Goal: Task Accomplishment & Management: Manage account settings

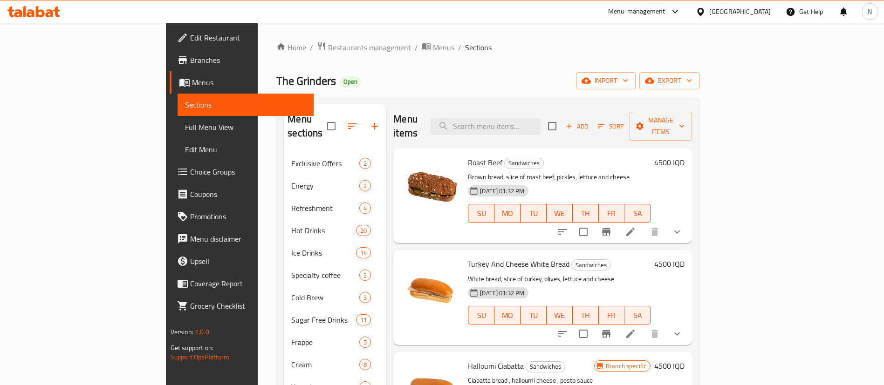
click at [666, 10] on div "Menu-management" at bounding box center [636, 11] width 57 height 11
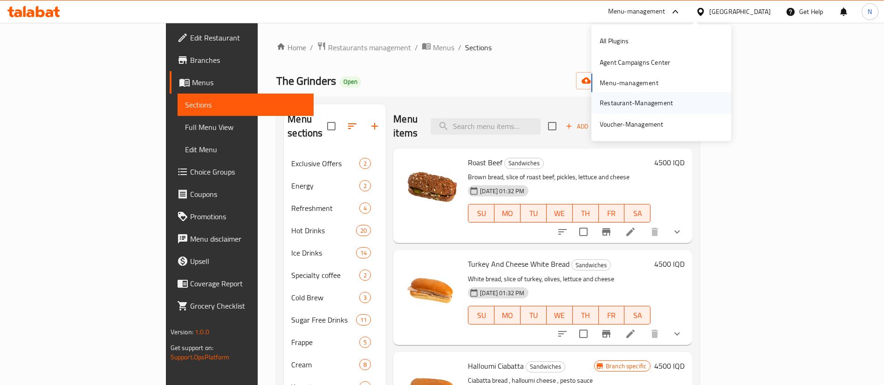
click at [624, 106] on div "Restaurant-Management" at bounding box center [636, 103] width 73 height 10
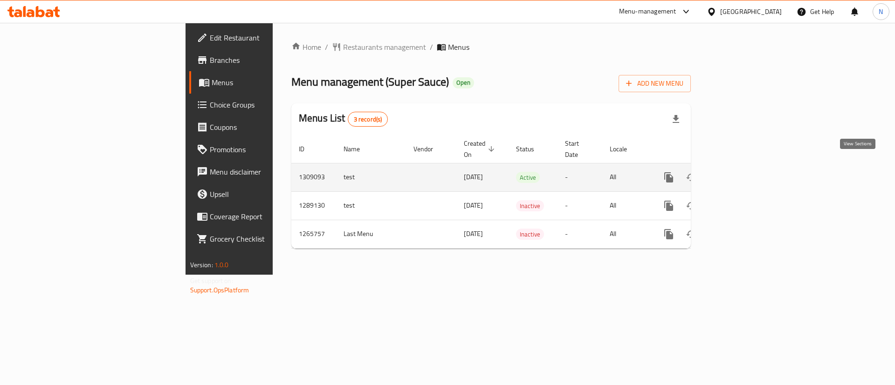
click at [742, 172] on icon "enhanced table" at bounding box center [735, 177] width 11 height 11
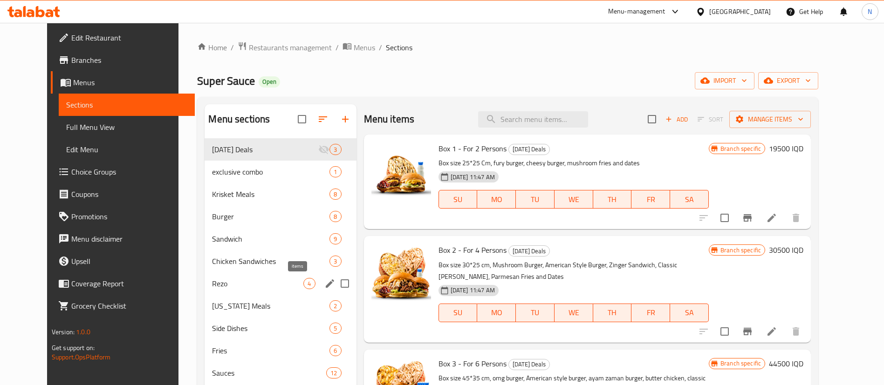
scroll to position [131, 0]
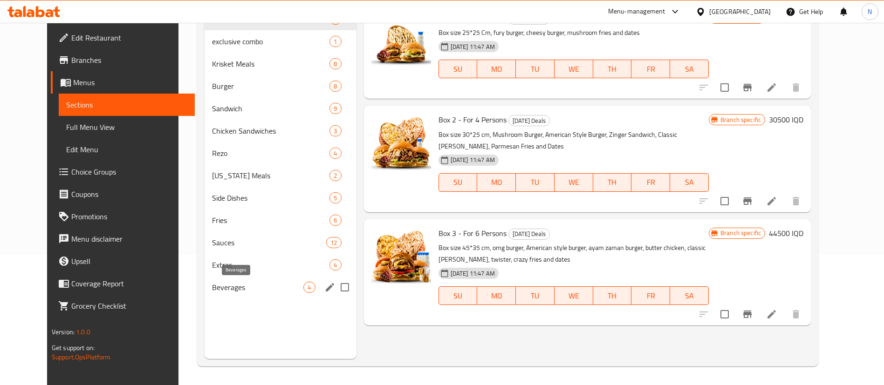
click at [254, 288] on span "Beverages" at bounding box center [257, 287] width 91 height 11
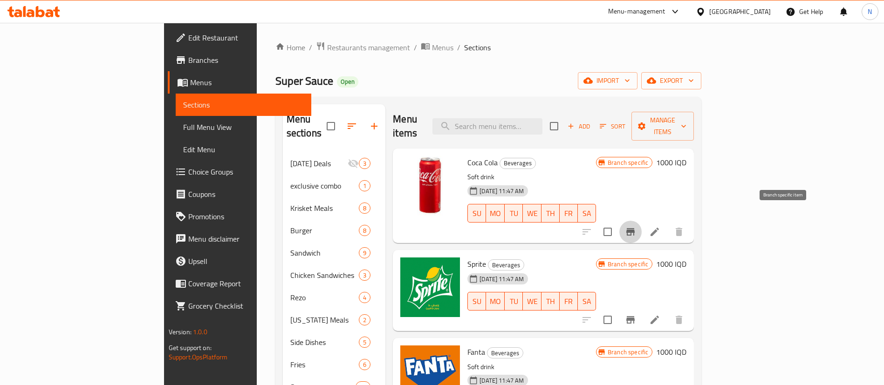
click at [635, 228] on icon "Branch-specific-item" at bounding box center [630, 231] width 8 height 7
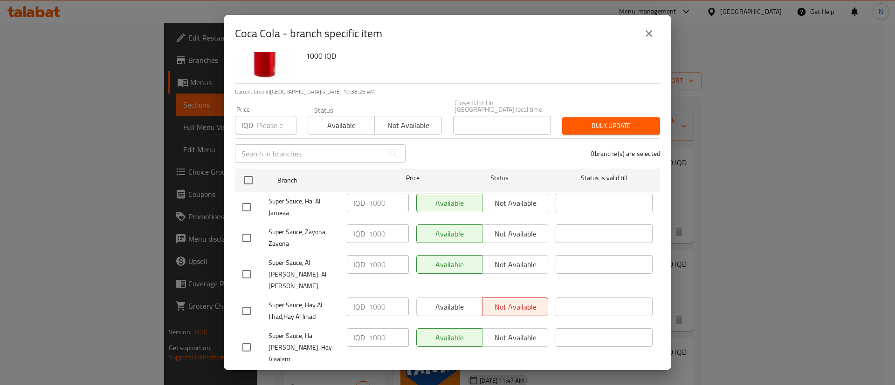
scroll to position [37, 0]
click at [439, 296] on div "Available Not available" at bounding box center [482, 305] width 132 height 19
click at [241, 300] on input "checkbox" at bounding box center [247, 310] width 20 height 20
checkbox input "true"
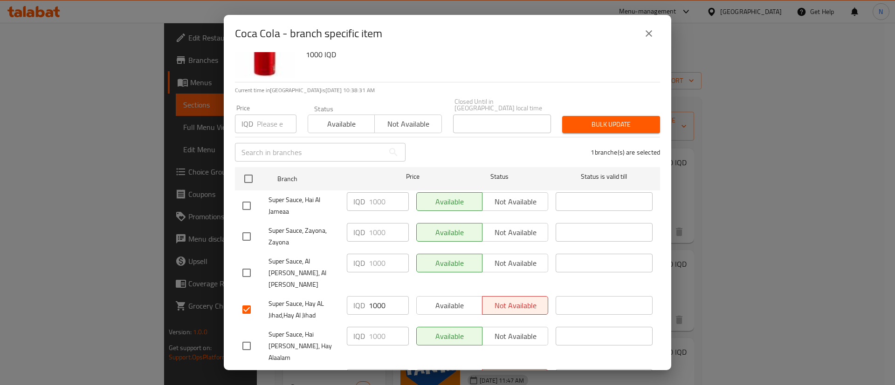
click at [241, 373] on input "checkbox" at bounding box center [247, 383] width 20 height 20
checkbox input "true"
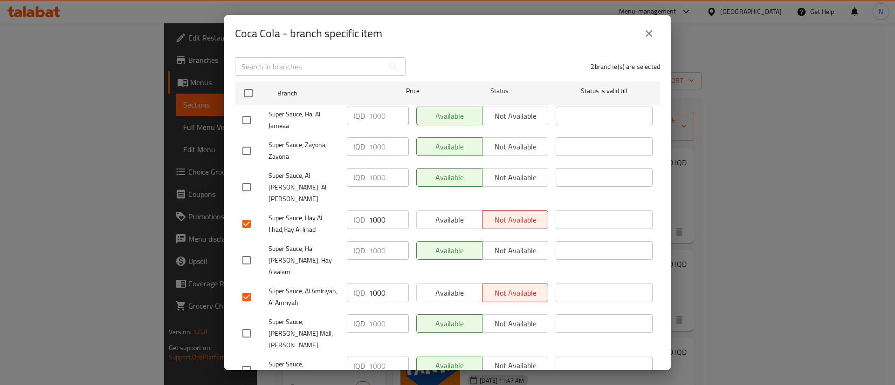
scroll to position [125, 0]
click at [651, 32] on icon "close" at bounding box center [648, 33] width 11 height 11
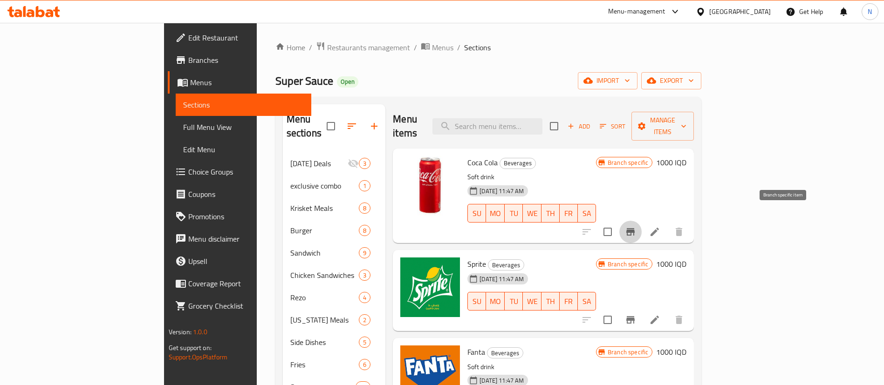
click at [642, 221] on button "Branch-specific-item" at bounding box center [630, 232] width 22 height 22
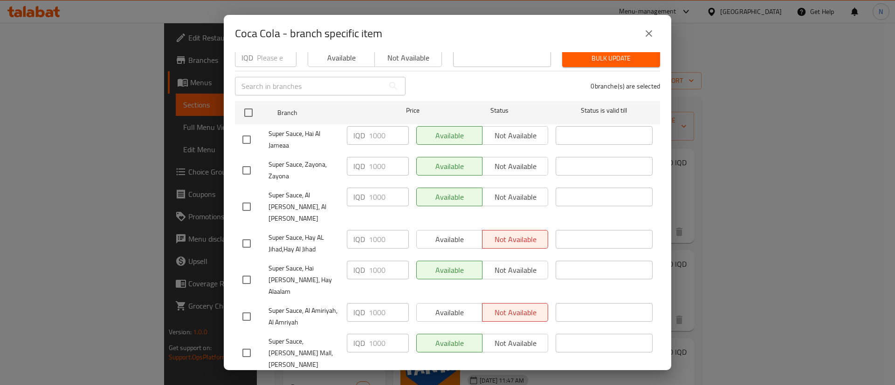
scroll to position [105, 0]
click at [252, 233] on input "checkbox" at bounding box center [247, 243] width 20 height 20
checkbox input "true"
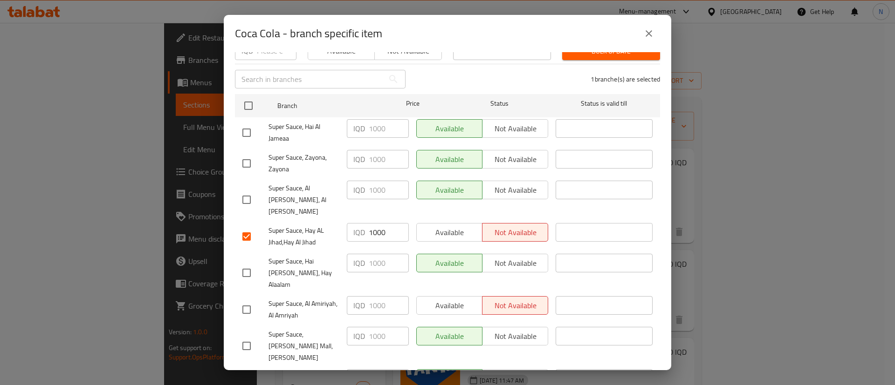
click at [248, 300] on input "checkbox" at bounding box center [247, 310] width 20 height 20
checkbox input "true"
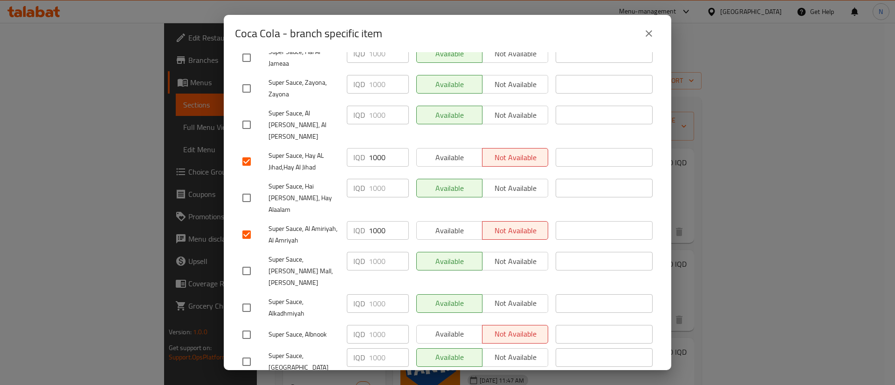
scroll to position [186, 0]
click at [245, 325] on input "checkbox" at bounding box center [247, 335] width 20 height 20
checkbox input "true"
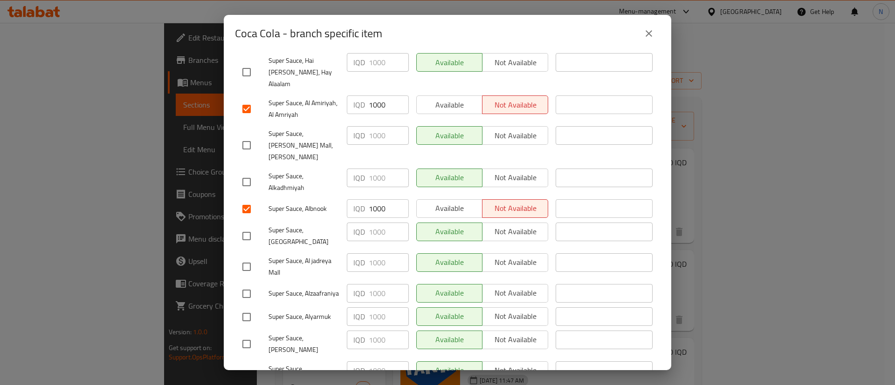
scroll to position [322, 0]
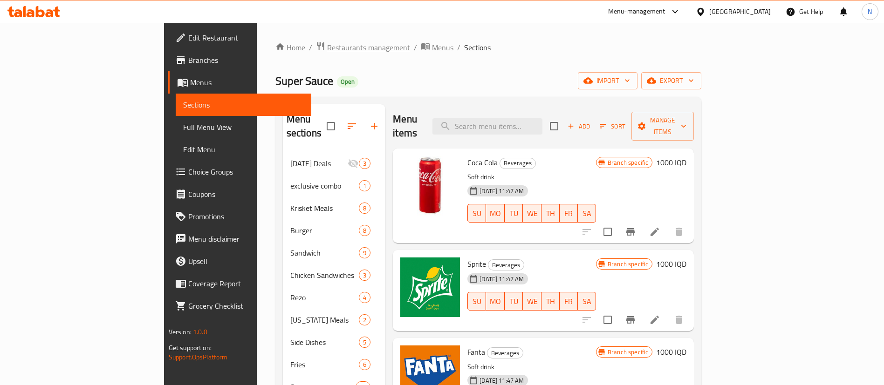
click at [327, 51] on span "Restaurants management" at bounding box center [368, 47] width 83 height 11
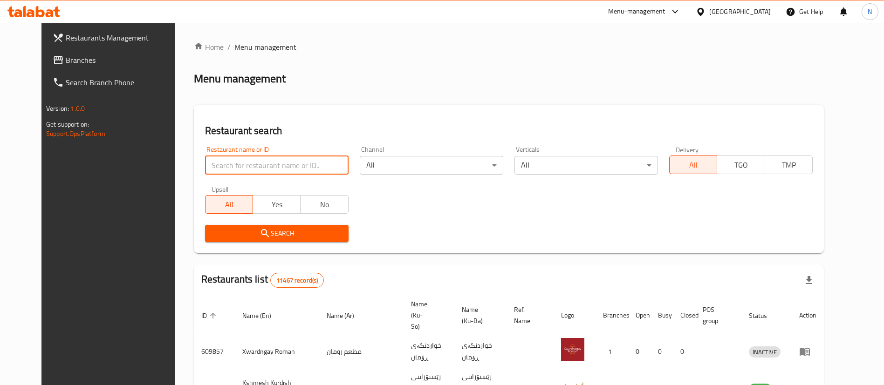
click at [235, 172] on input "search" at bounding box center [277, 165] width 144 height 19
type input "h"
type input "المطبخ الخليجي"
click button "Search" at bounding box center [277, 233] width 144 height 17
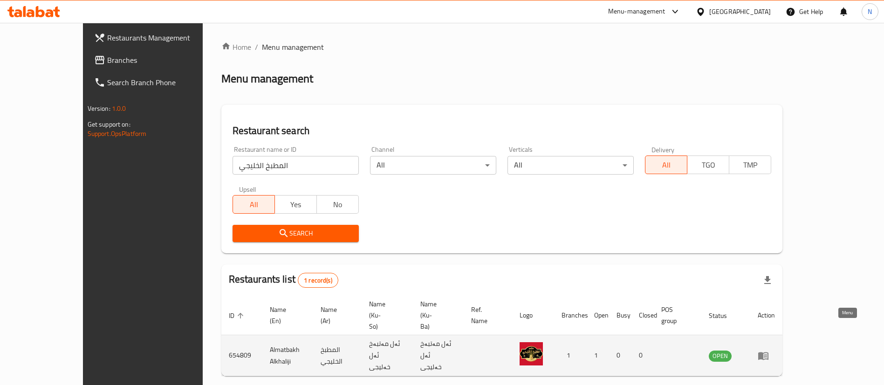
click at [769, 350] on icon "enhanced table" at bounding box center [763, 355] width 11 height 11
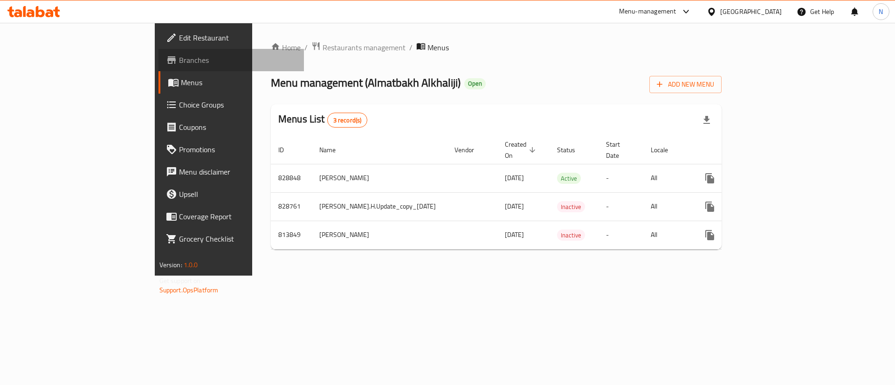
click at [179, 59] on span "Branches" at bounding box center [238, 60] width 118 height 11
